Goal: Register for event/course

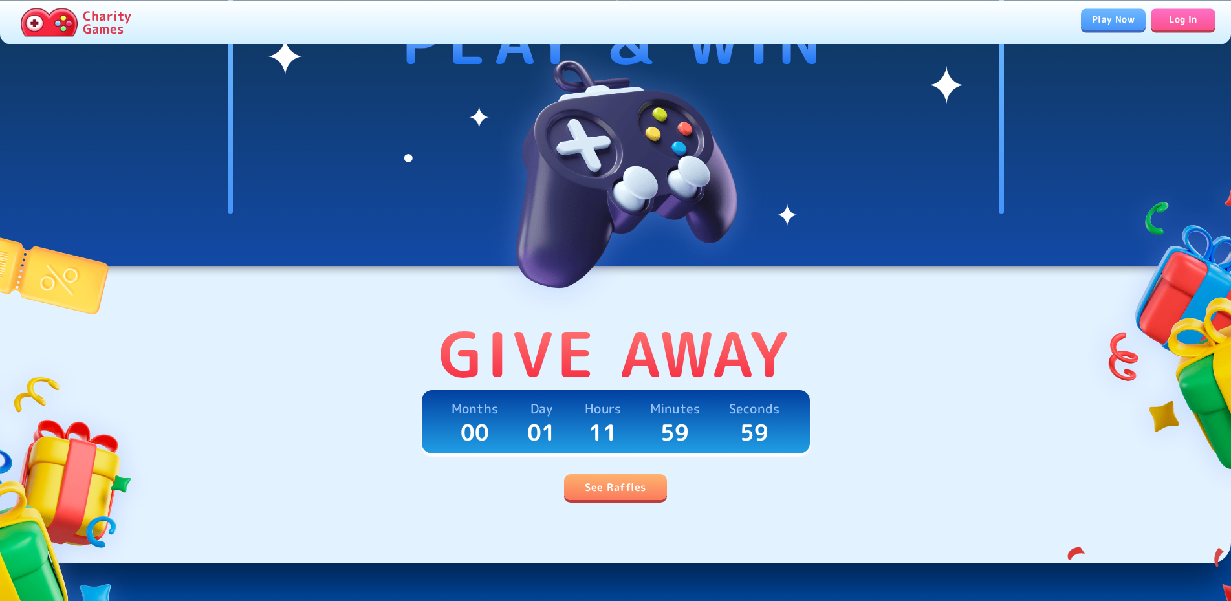
scroll to position [132, 0]
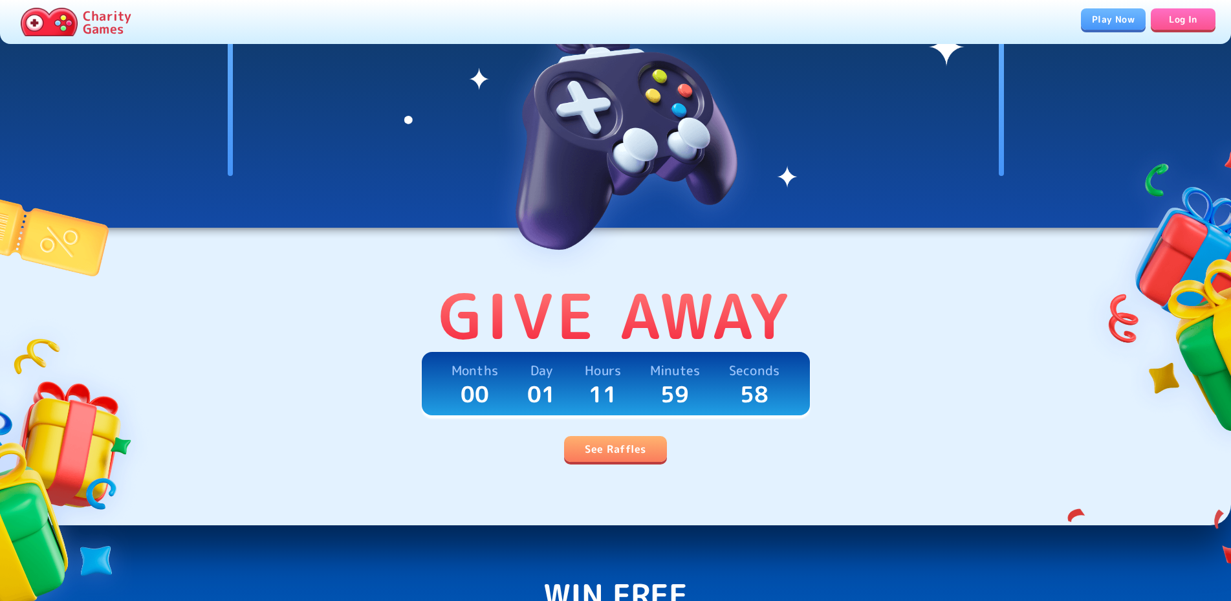
click at [625, 472] on div "Give Away Months 00 Day 01 Hours 11 Minutes 59 Seconds 58 See Raffles" at bounding box center [615, 361] width 1231 height 329
click at [619, 459] on link "See Raffles" at bounding box center [615, 449] width 102 height 26
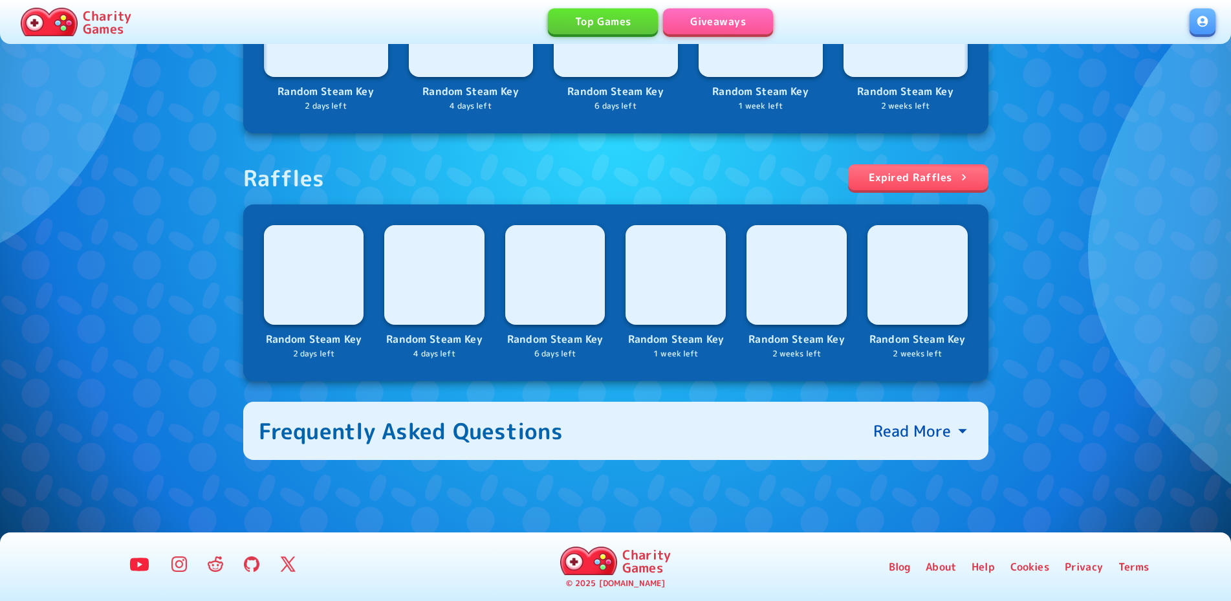
scroll to position [369, 0]
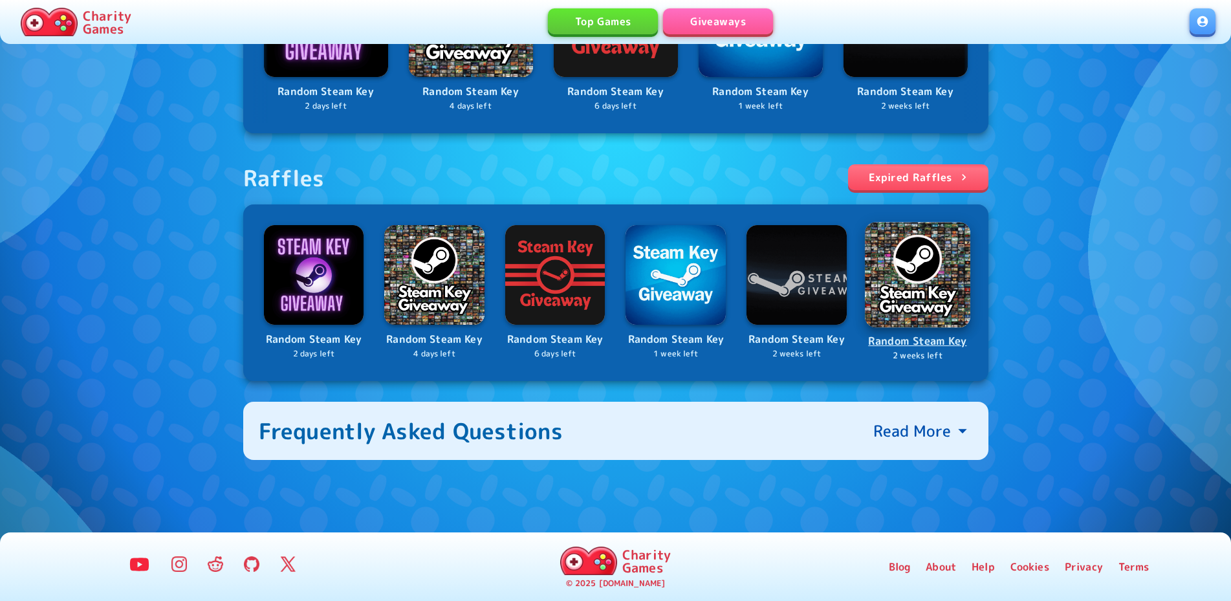
click at [901, 342] on p "Random Steam Key" at bounding box center [917, 341] width 103 height 17
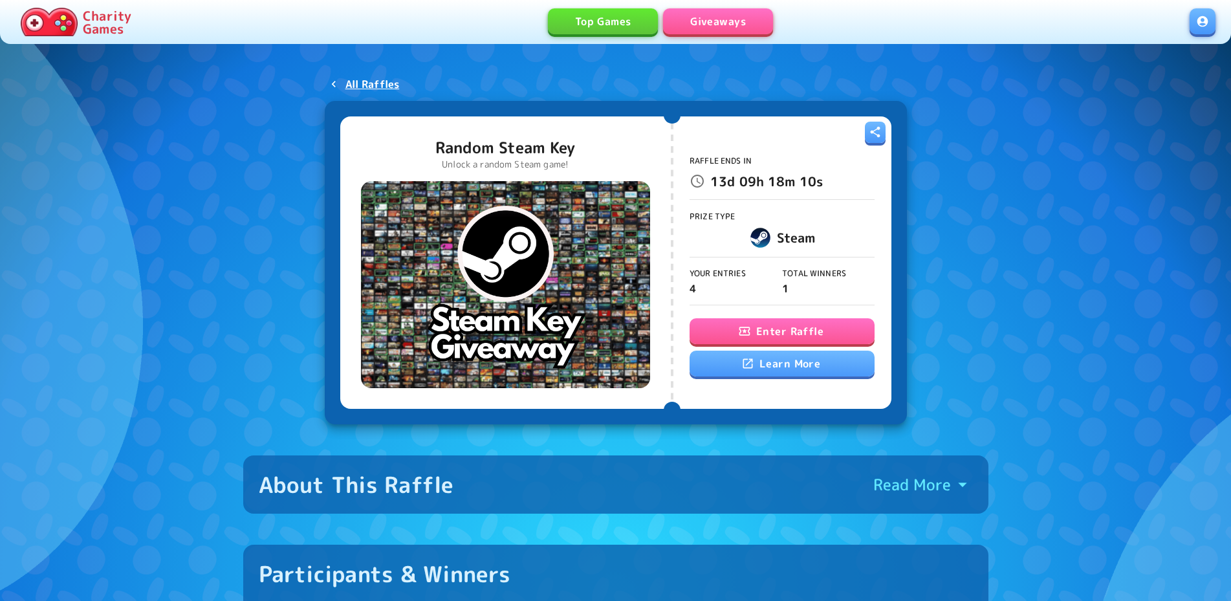
click at [789, 340] on button "Enter Raffle" at bounding box center [782, 331] width 185 height 26
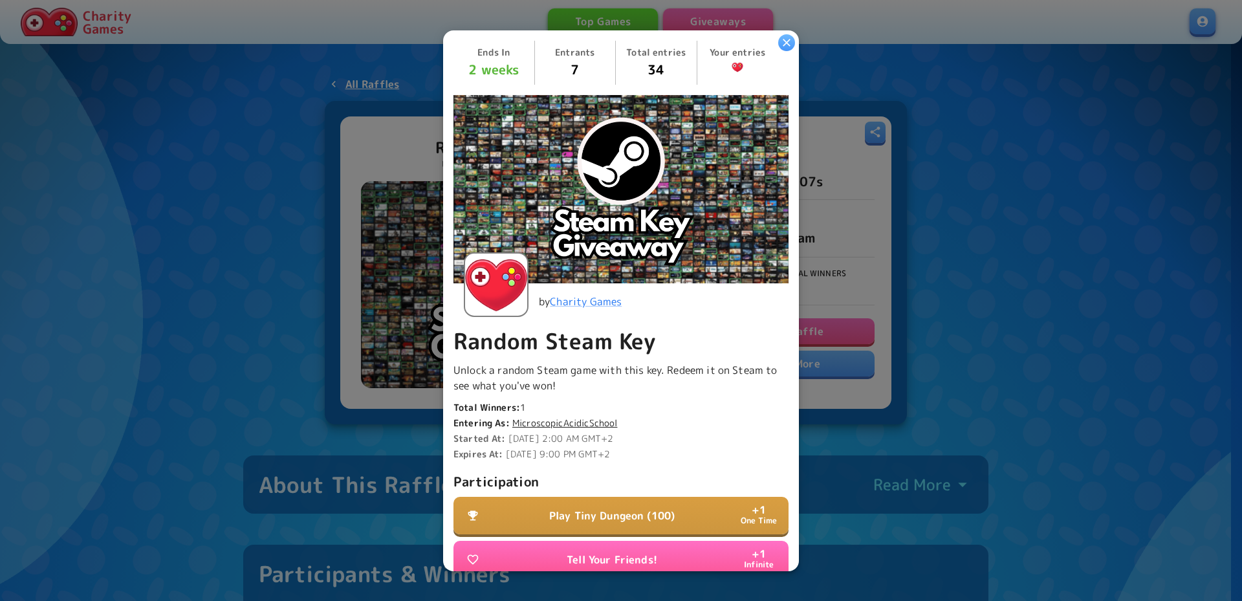
scroll to position [239, 0]
